Goal: Task Accomplishment & Management: Use online tool/utility

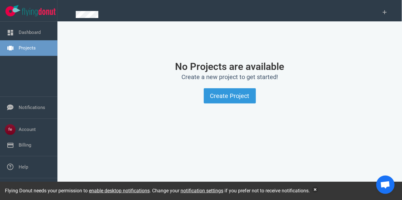
scroll to position [56, 0]
click at [19, 148] on link "Billing" at bounding box center [25, 145] width 13 height 6
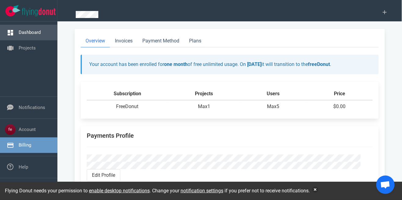
click at [23, 30] on link "Dashboard" at bounding box center [30, 33] width 22 height 6
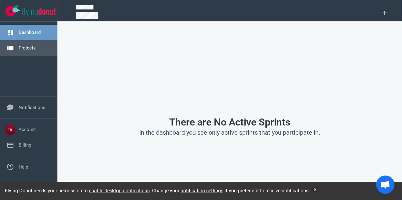
click at [19, 45] on link "Projects" at bounding box center [27, 48] width 17 height 6
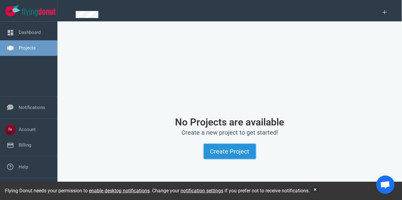
click at [215, 156] on button "Create Project" at bounding box center [230, 151] width 52 height 15
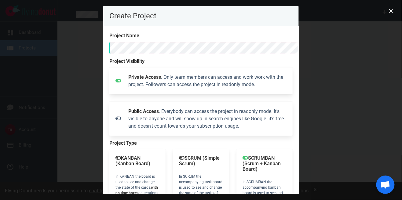
scroll to position [95, 0]
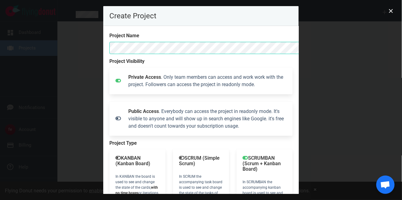
click at [112, 114] on div at bounding box center [118, 119] width 13 height 15
click at [116, 117] on icon at bounding box center [119, 119] width 6 height 4
click at [116, 78] on icon at bounding box center [119, 80] width 6 height 5
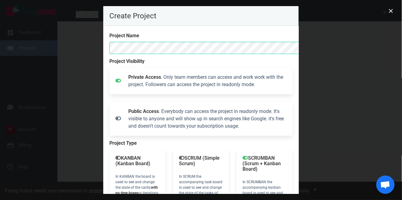
scroll to position [95, 0]
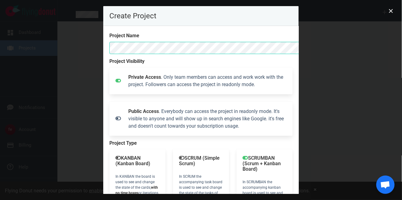
click at [293, 36] on label "Project Name" at bounding box center [200, 35] width 183 height 7
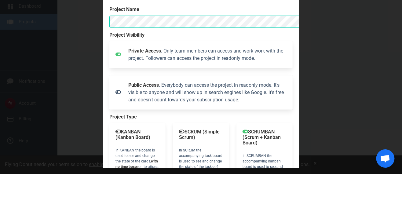
click at [299, 63] on section "Project Name Project Visibility Private Access . Only team members can access a…" at bounding box center [201, 158] width 196 height 264
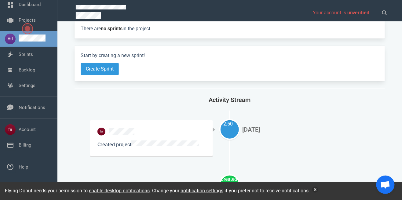
scroll to position [73, 0]
click at [110, 63] on button "Create Sprint" at bounding box center [100, 69] width 38 height 12
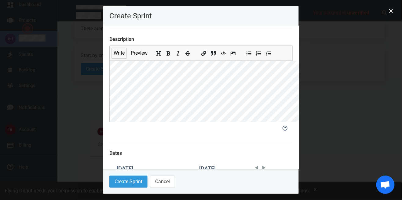
scroll to position [0, 0]
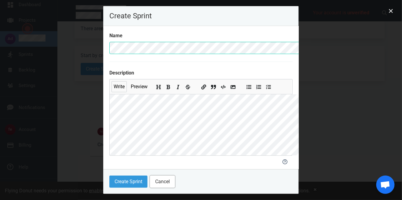
click at [150, 188] on button "Cancel" at bounding box center [162, 182] width 25 height 12
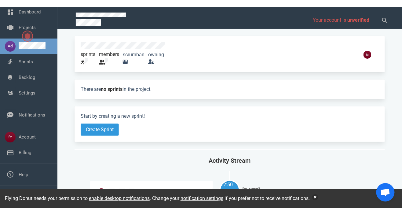
scroll to position [10, 0]
